Goal: Task Accomplishment & Management: Complete application form

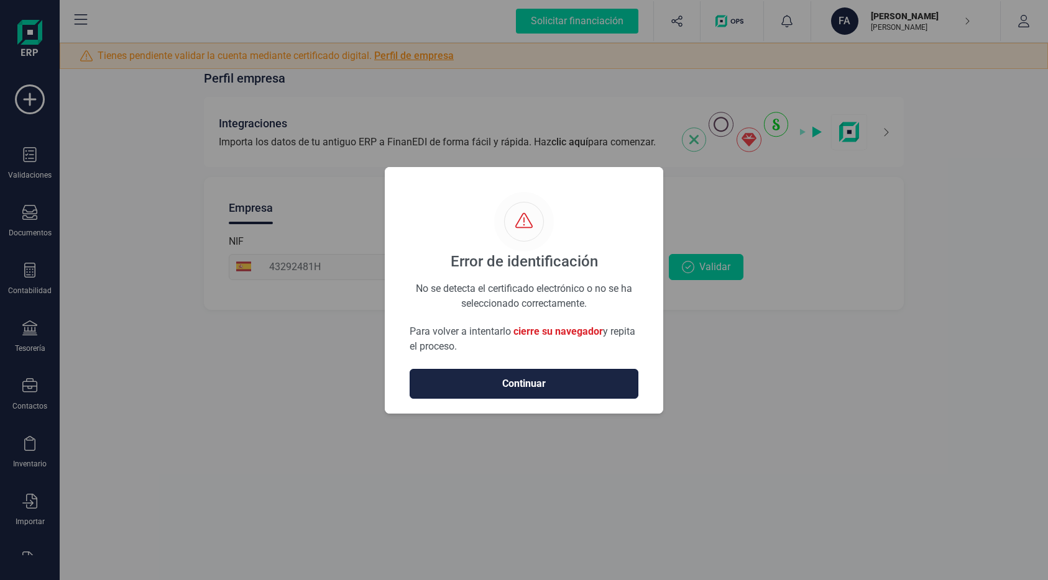
click at [555, 382] on span "Continuar" at bounding box center [524, 384] width 203 height 15
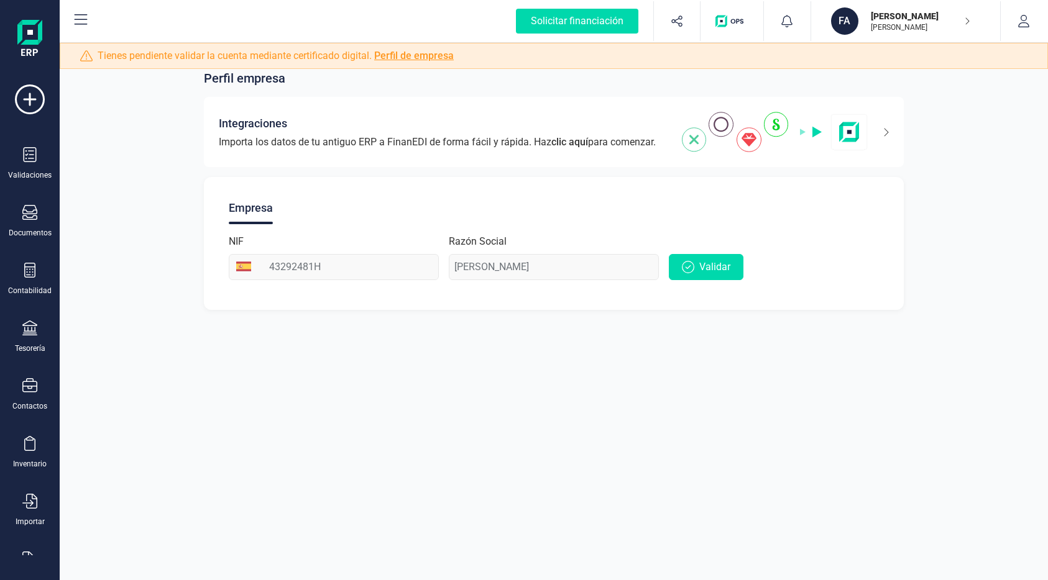
click at [551, 267] on div "Razón Social [PERSON_NAME]" at bounding box center [554, 257] width 210 height 46
click at [696, 263] on button "Validar" at bounding box center [706, 267] width 75 height 26
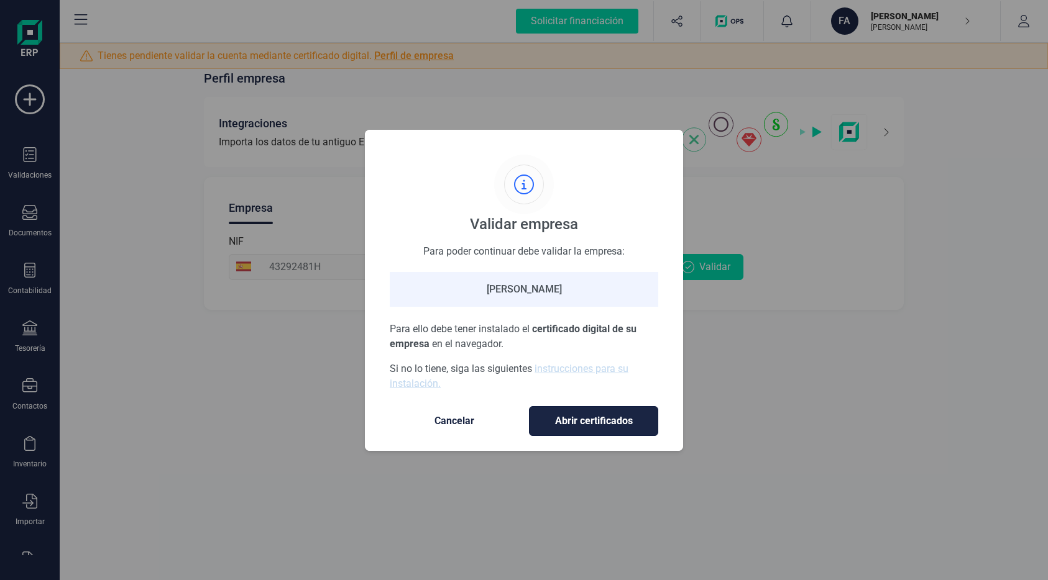
click at [598, 422] on span "Abrir certificados" at bounding box center [593, 421] width 103 height 15
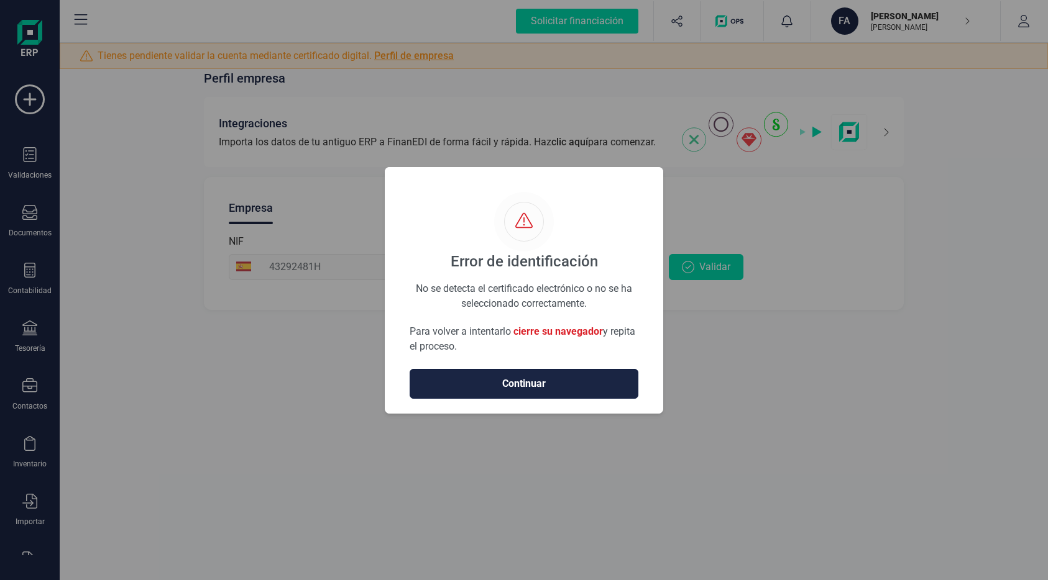
click at [594, 385] on span "Continuar" at bounding box center [524, 384] width 203 height 15
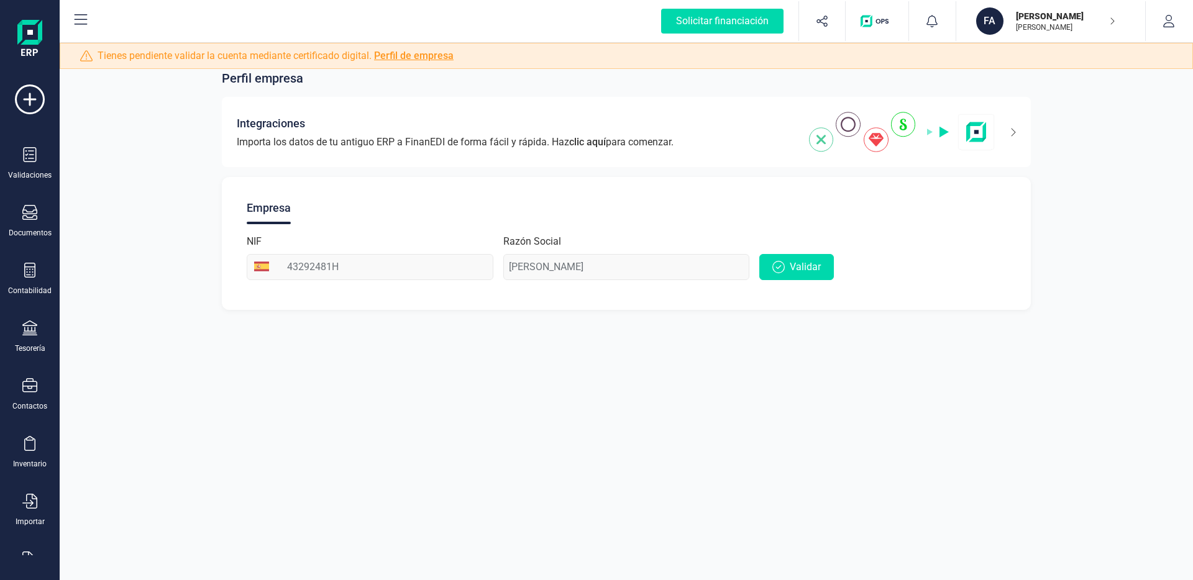
click at [204, 316] on div "Perfil empresa Integraciones Importa los datos de tu antiguo ERP a FinanEDI de …" at bounding box center [626, 182] width 1133 height 285
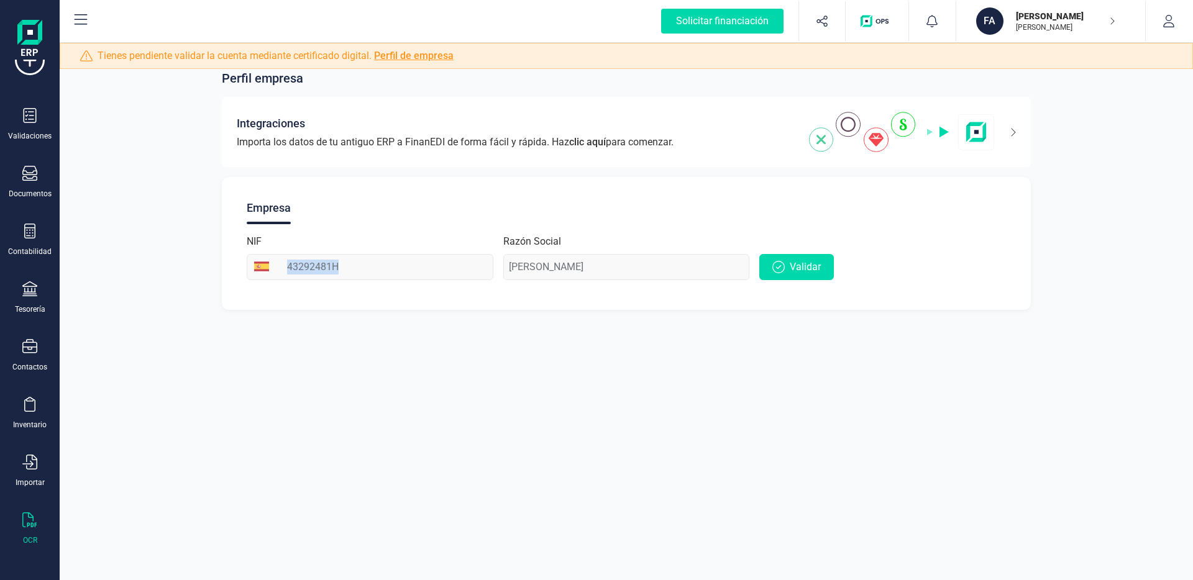
click at [20, 532] on div "OCR" at bounding box center [30, 529] width 50 height 33
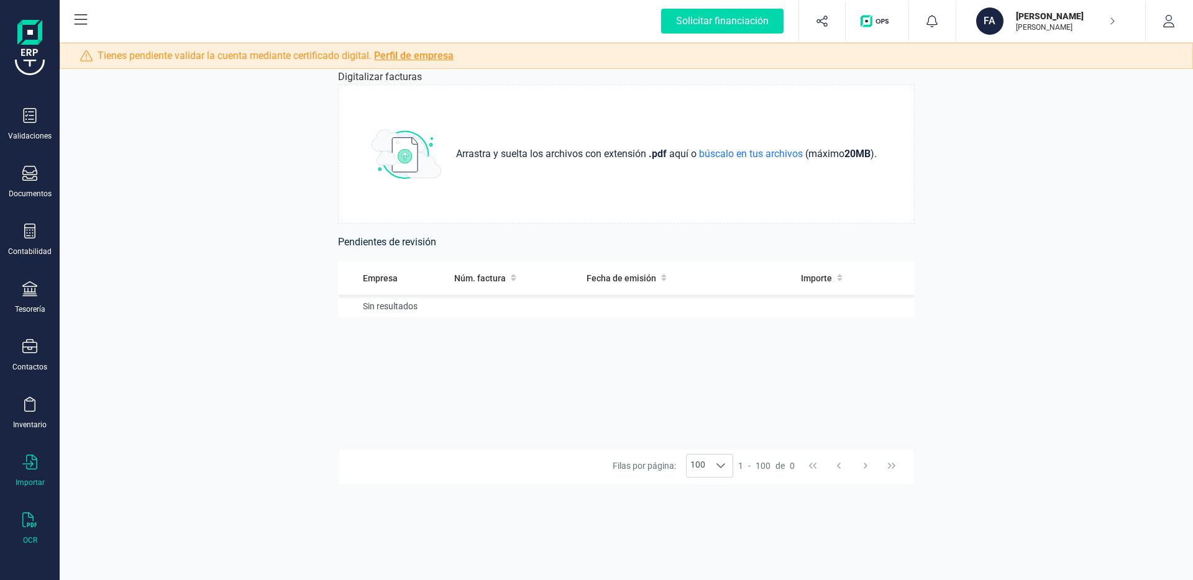
click at [38, 458] on div "Importar" at bounding box center [30, 471] width 50 height 33
click at [37, 411] on icon at bounding box center [29, 404] width 15 height 15
click at [36, 352] on icon at bounding box center [29, 346] width 15 height 14
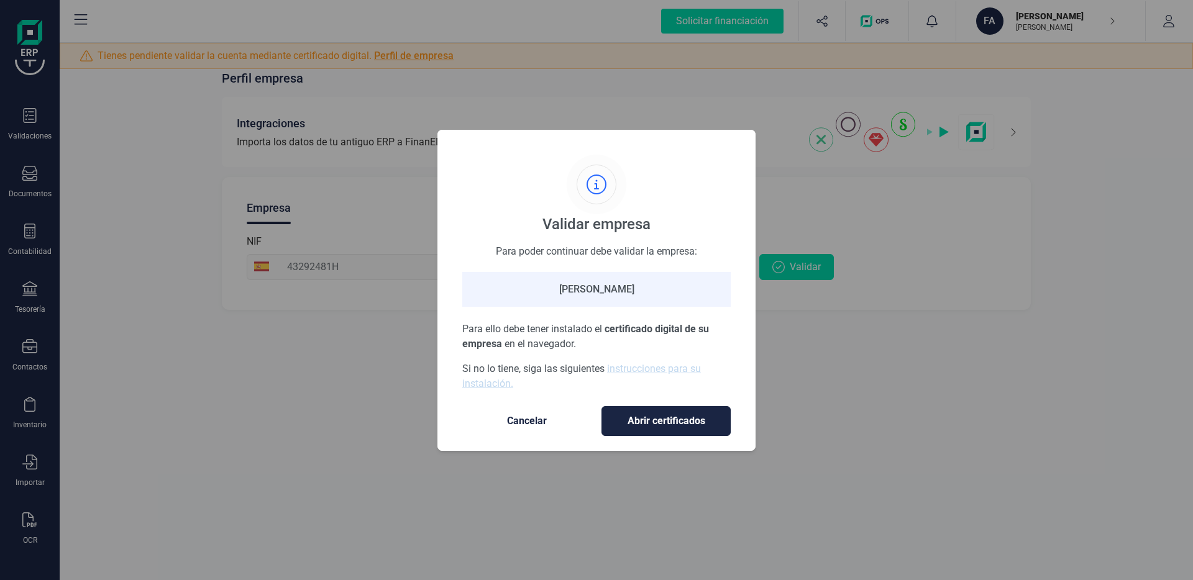
click at [530, 421] on span "Cancelar" at bounding box center [527, 421] width 104 height 15
